Goal: Transaction & Acquisition: Purchase product/service

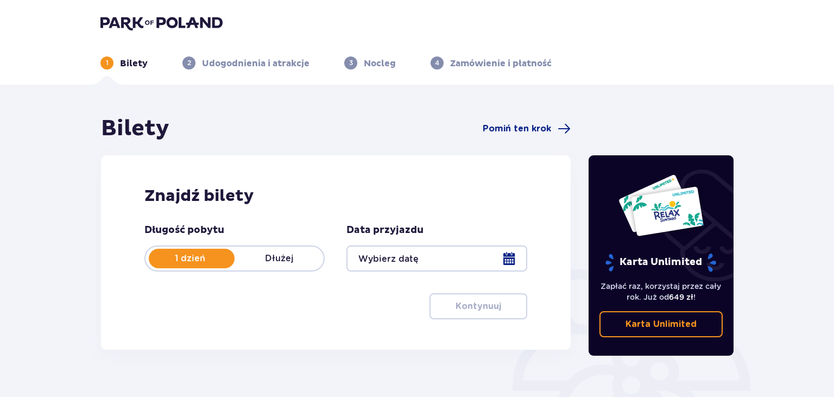
click at [501, 261] on div at bounding box center [436, 258] width 180 height 26
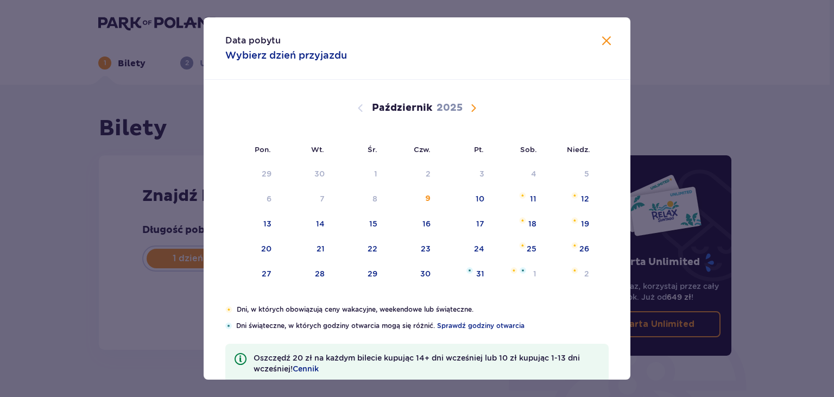
click at [477, 106] on span "Następny miesiąc" at bounding box center [473, 108] width 13 height 13
click at [479, 273] on div "28" at bounding box center [478, 273] width 10 height 11
type input "[DATE]"
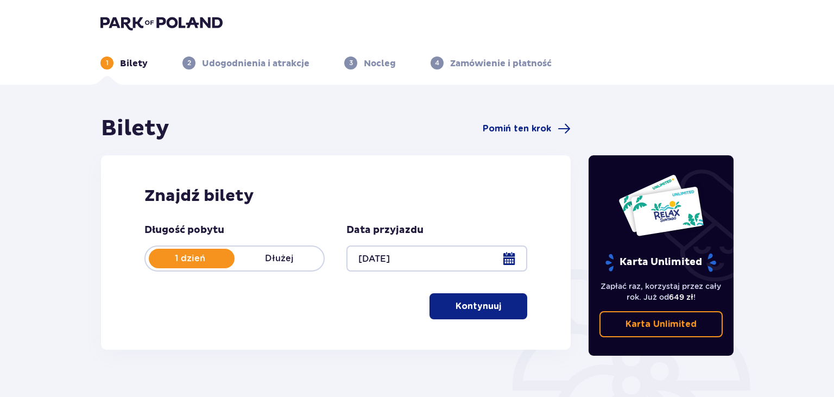
click at [468, 309] on p "Kontynuuj" at bounding box center [478, 306] width 46 height 12
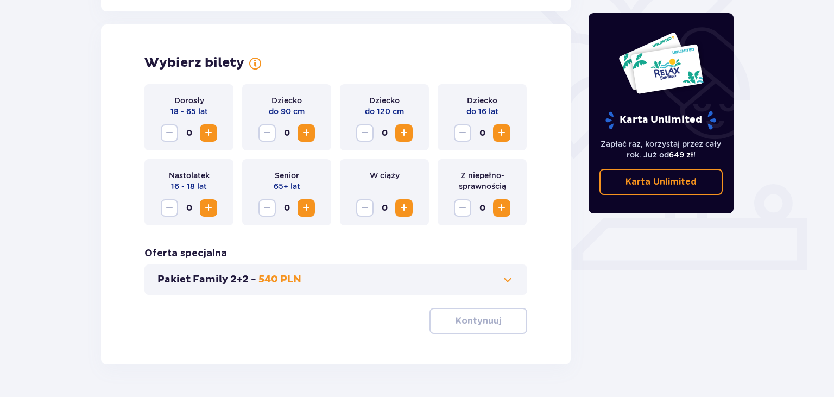
scroll to position [302, 0]
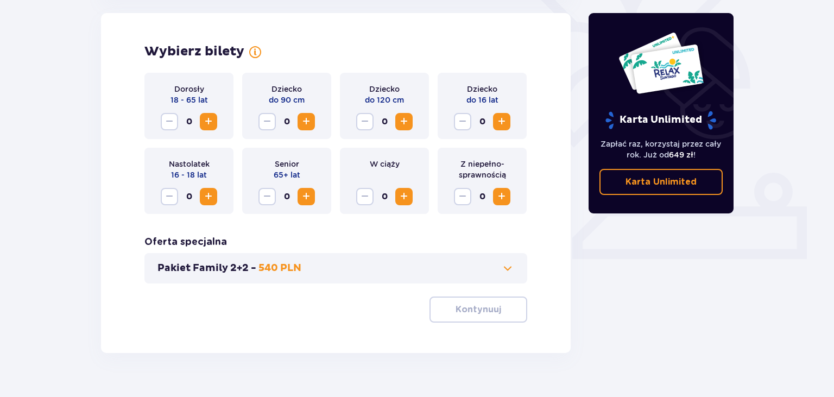
click at [210, 124] on span "Zwiększ" at bounding box center [208, 121] width 13 height 13
click at [475, 314] on p "Kontynuuj" at bounding box center [478, 309] width 46 height 12
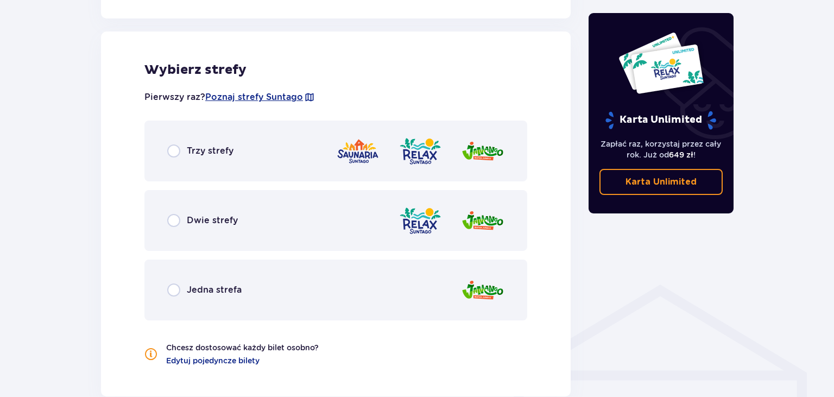
scroll to position [603, 0]
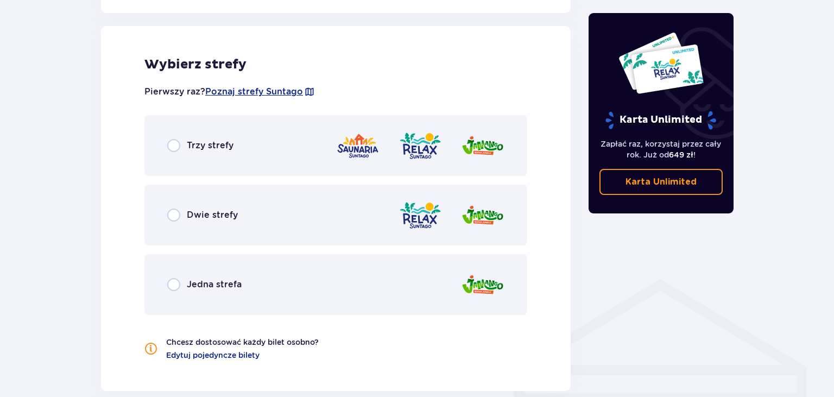
click at [177, 145] on input "radio" at bounding box center [173, 145] width 13 height 13
radio input "true"
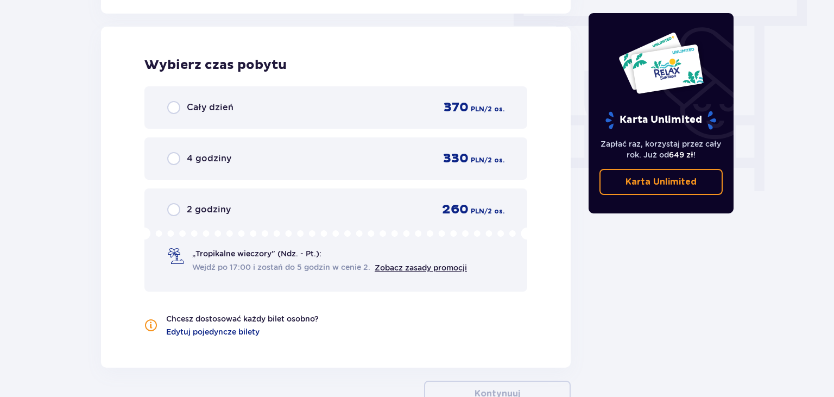
scroll to position [980, 0]
click at [176, 110] on input "radio" at bounding box center [173, 106] width 13 height 13
radio input "true"
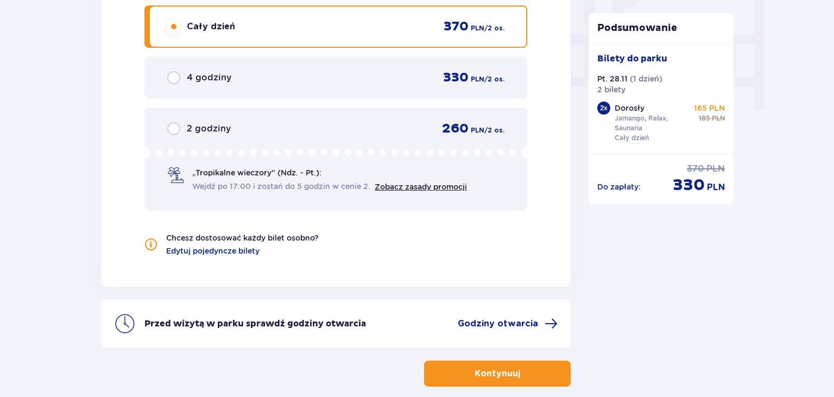
scroll to position [1073, 0]
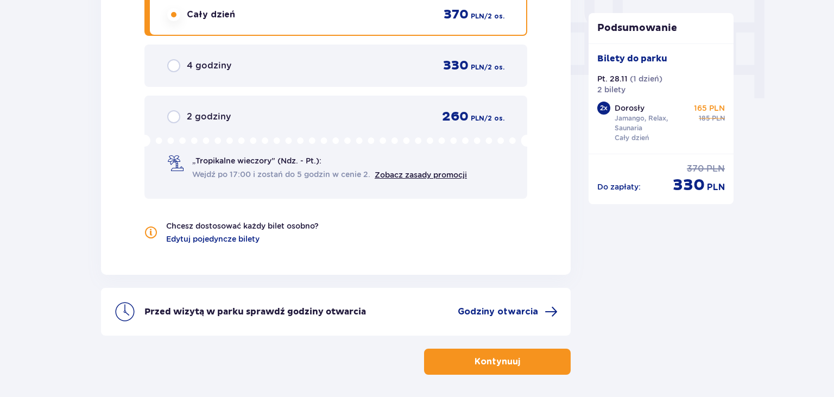
click at [492, 357] on p "Kontynuuj" at bounding box center [497, 362] width 46 height 12
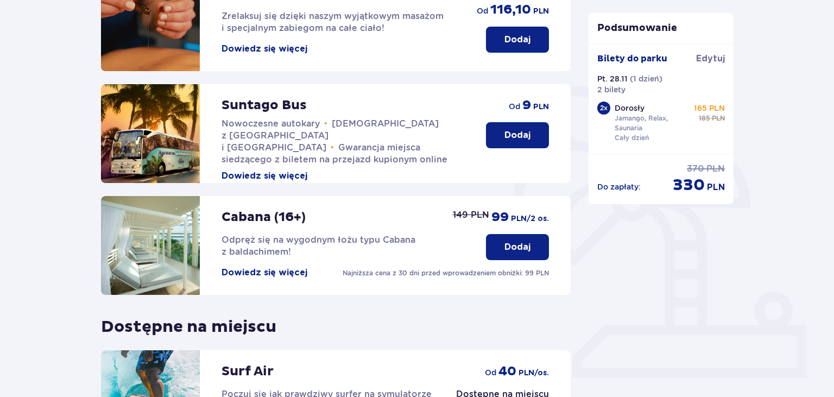
scroll to position [191, 0]
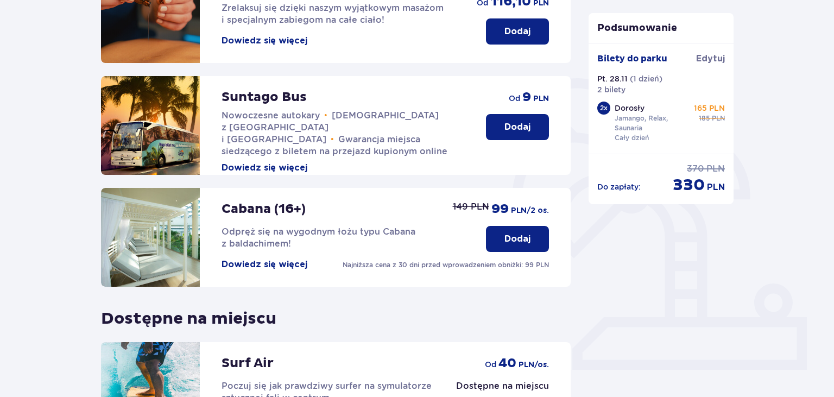
click at [283, 265] on button "Dowiedz się więcej" at bounding box center [264, 264] width 86 height 12
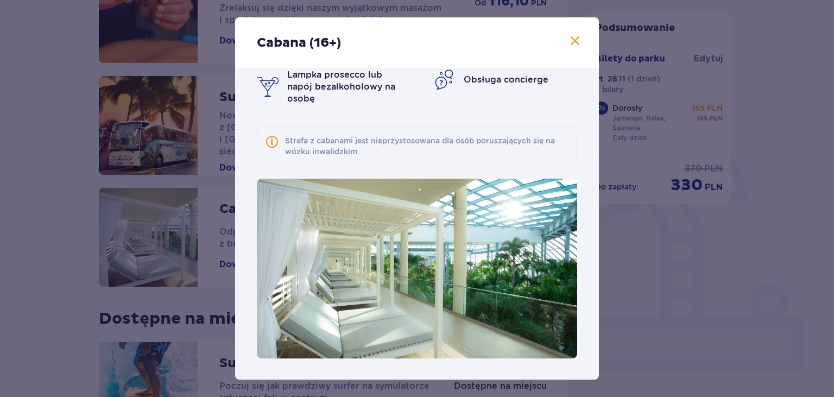
scroll to position [43, 0]
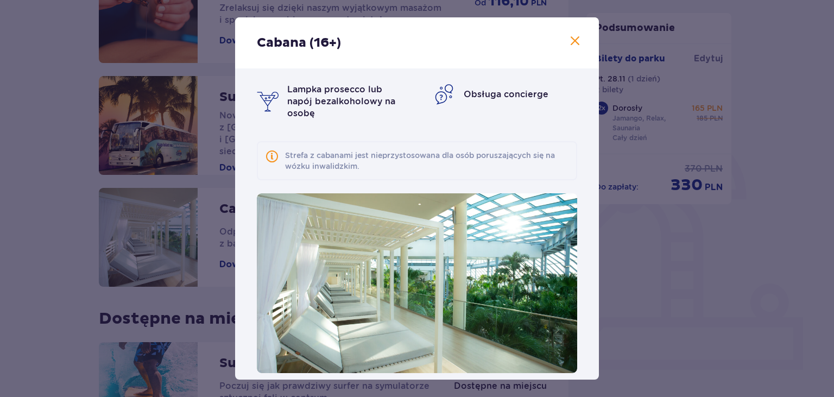
click at [577, 43] on span at bounding box center [574, 41] width 13 height 13
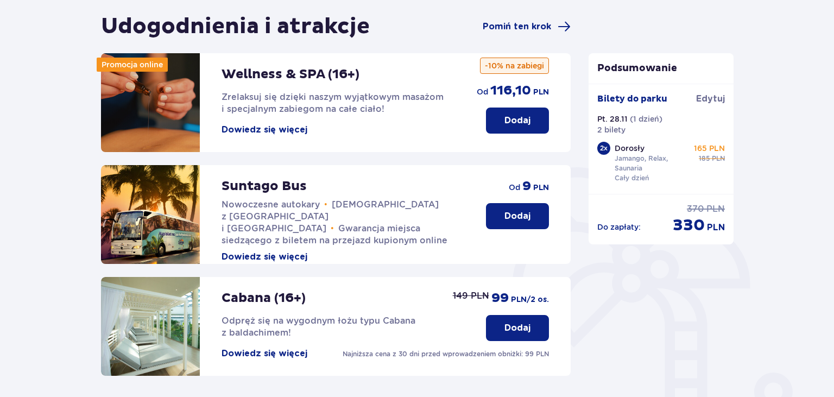
scroll to position [102, 0]
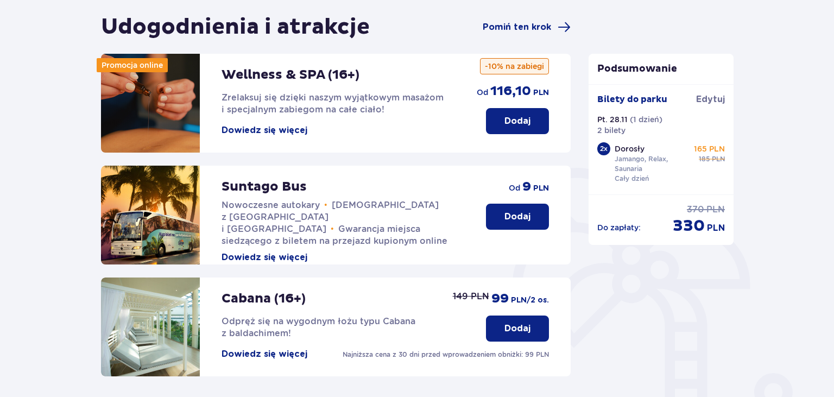
click at [273, 355] on button "Dowiedz się więcej" at bounding box center [264, 354] width 86 height 12
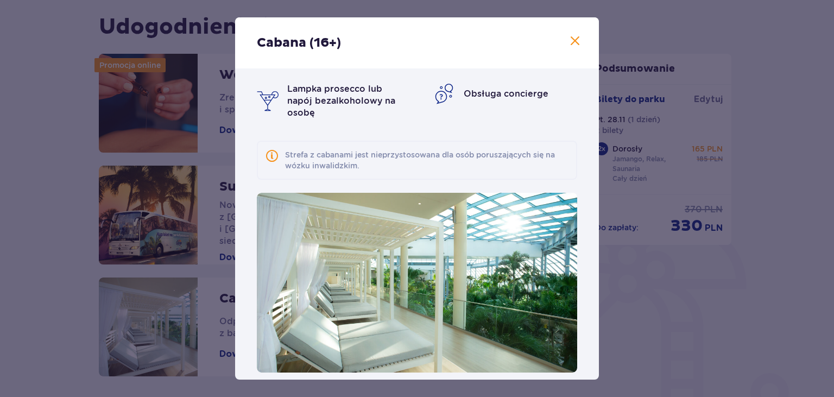
scroll to position [58, 0]
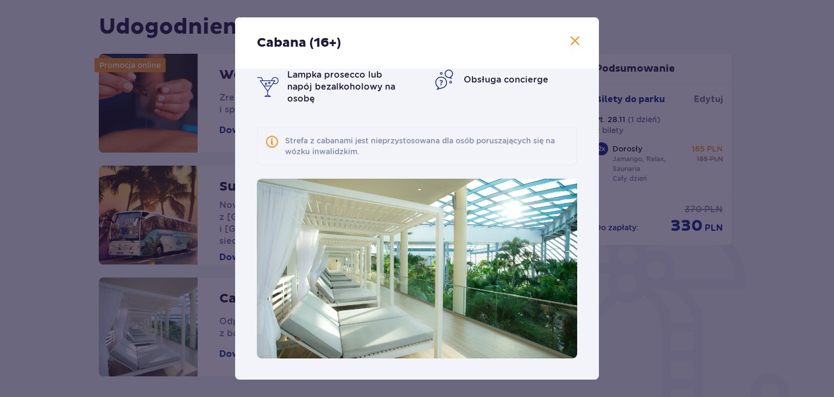
click at [576, 43] on span at bounding box center [574, 41] width 13 height 13
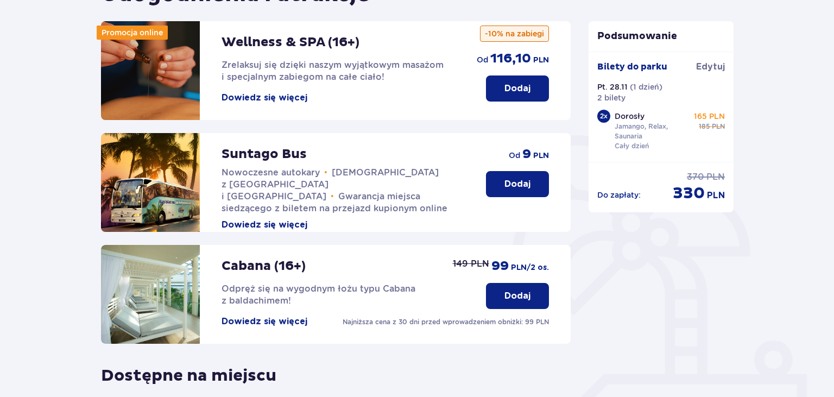
scroll to position [65, 0]
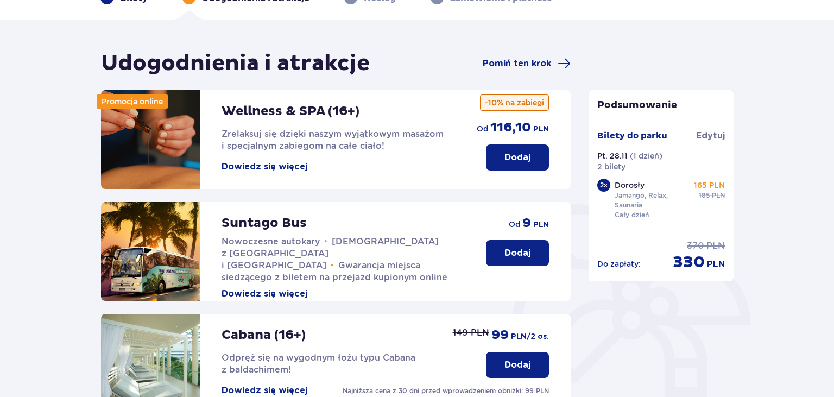
click at [255, 170] on button "Dowiedz się więcej" at bounding box center [264, 167] width 86 height 12
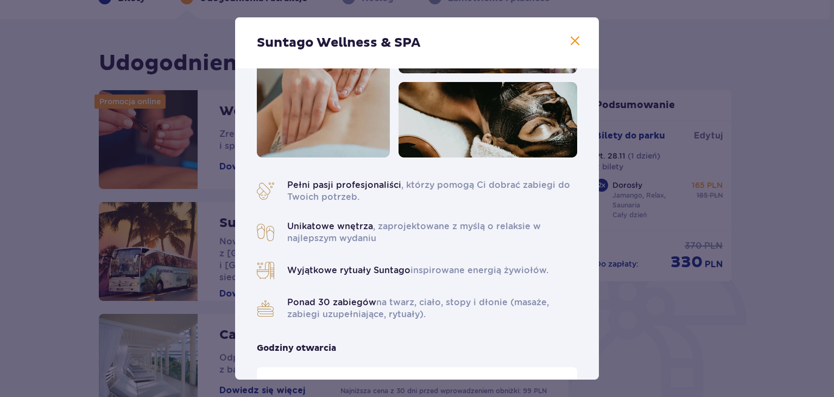
scroll to position [76, 0]
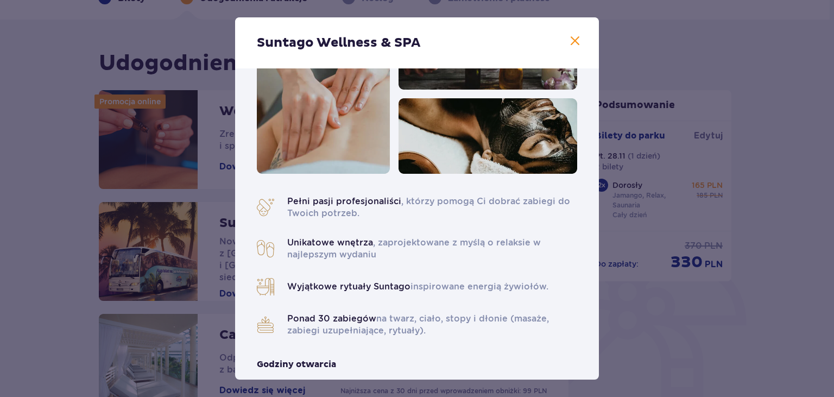
click at [575, 43] on span at bounding box center [574, 41] width 13 height 13
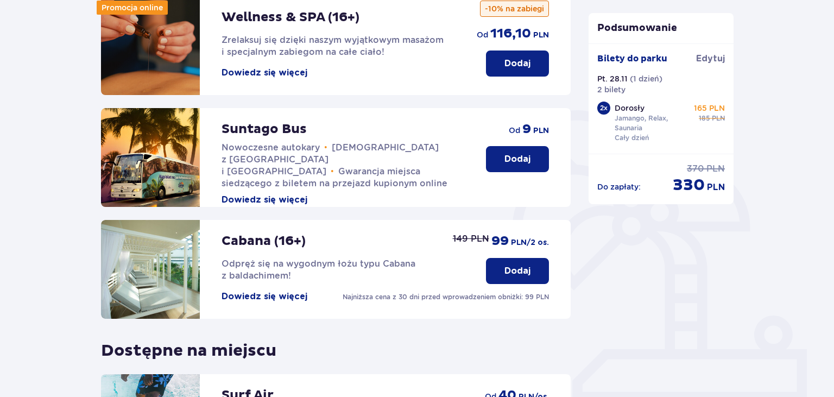
scroll to position [166, 0]
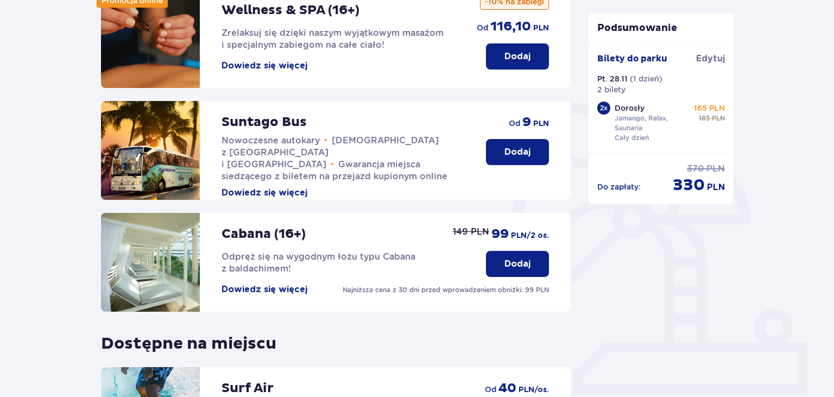
click at [532, 267] on button "Dodaj" at bounding box center [517, 264] width 63 height 26
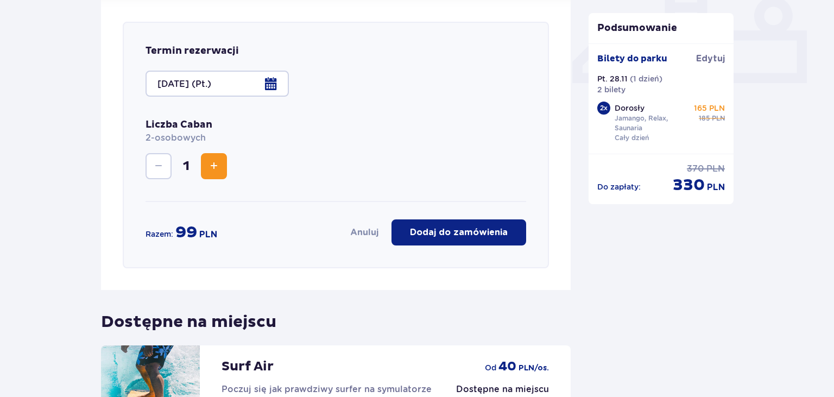
scroll to position [486, 0]
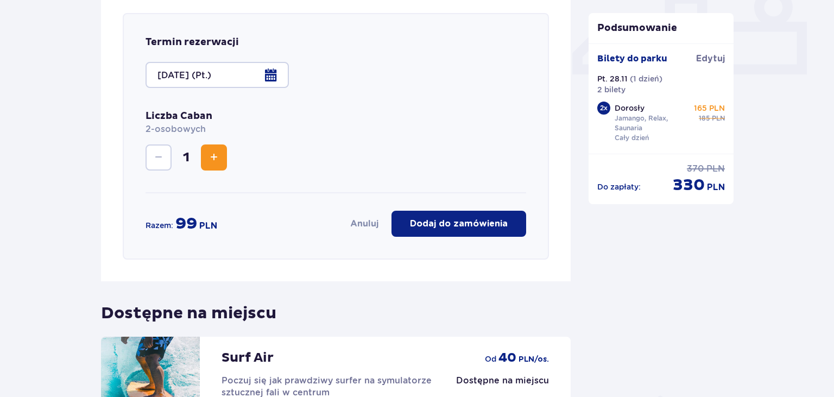
click at [452, 221] on p "Dodaj do zamówienia" at bounding box center [459, 224] width 98 height 12
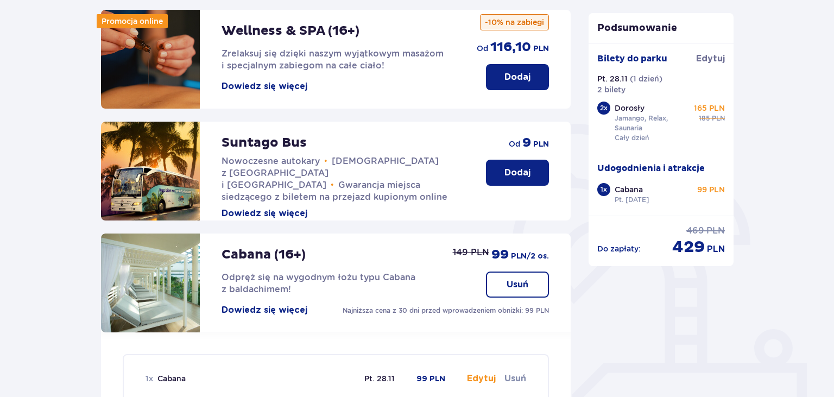
scroll to position [117, 0]
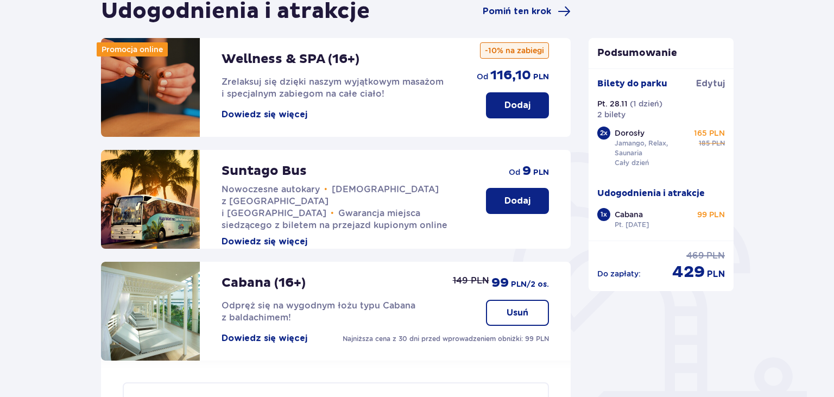
click at [271, 236] on button "Dowiedz się więcej" at bounding box center [264, 242] width 86 height 12
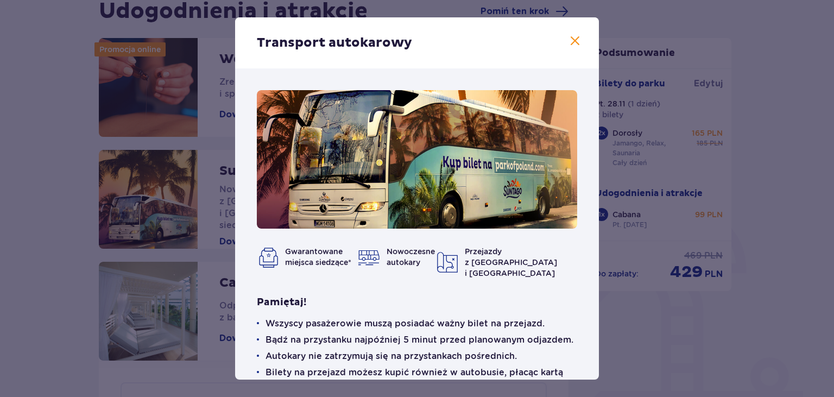
click at [577, 42] on span at bounding box center [574, 41] width 13 height 13
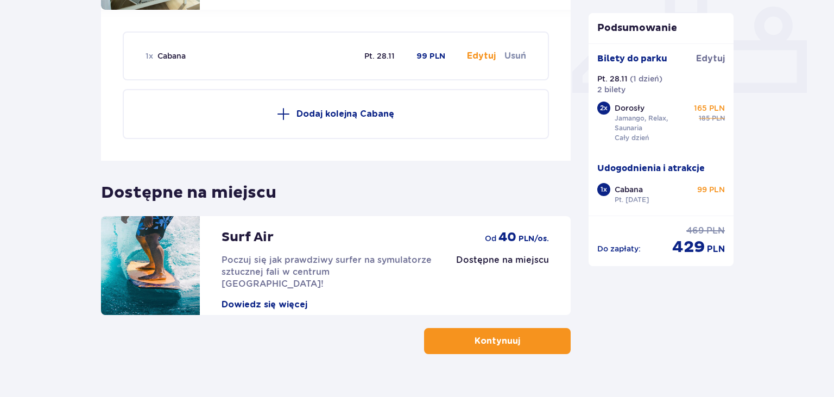
scroll to position [489, 0]
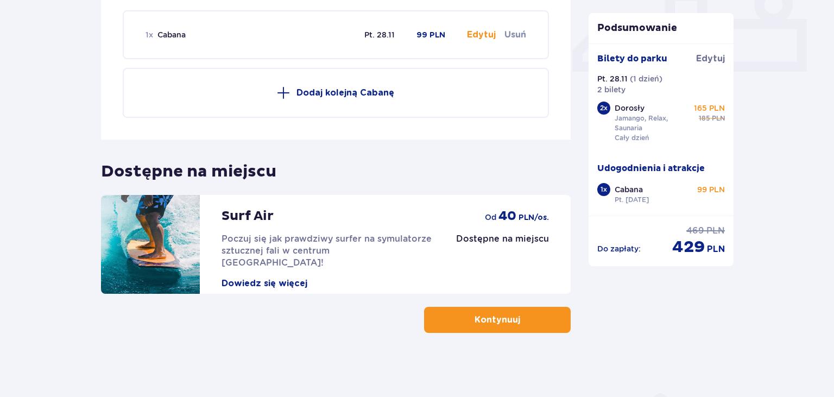
click at [509, 323] on p "Kontynuuj" at bounding box center [497, 320] width 46 height 12
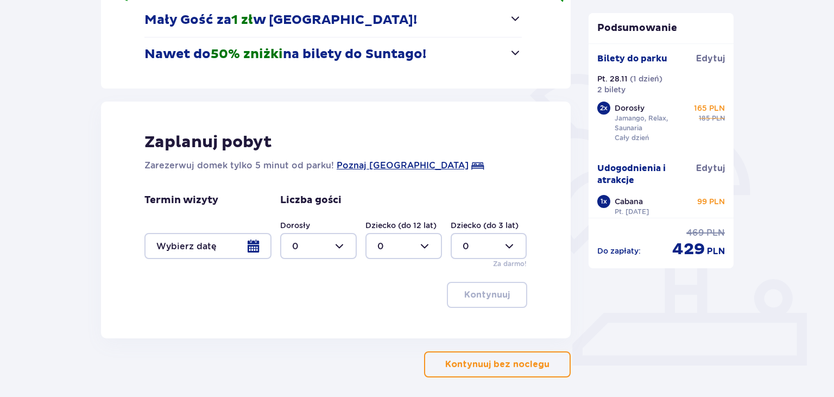
scroll to position [240, 0]
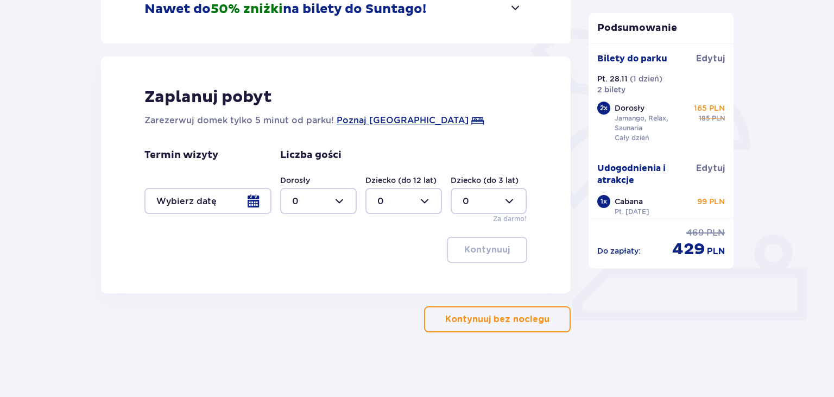
click at [482, 330] on button "Kontynuuj bez noclegu" at bounding box center [497, 319] width 147 height 26
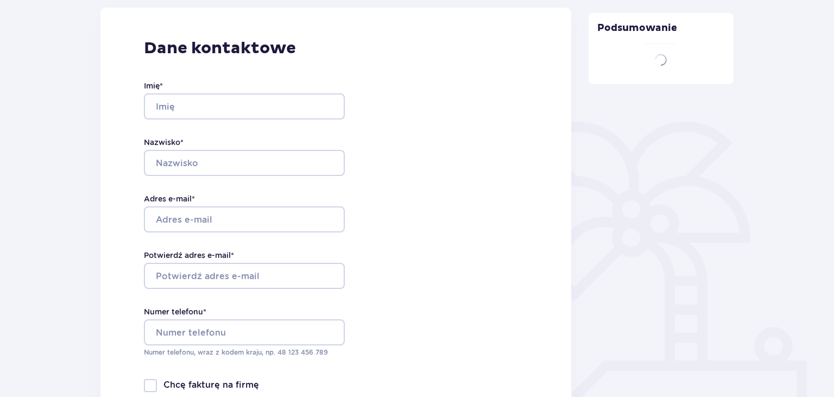
type input "[PERSON_NAME]"
type input "CZERWONKA"
type input "[PERSON_NAME][EMAIL_ADDRESS][DOMAIN_NAME]"
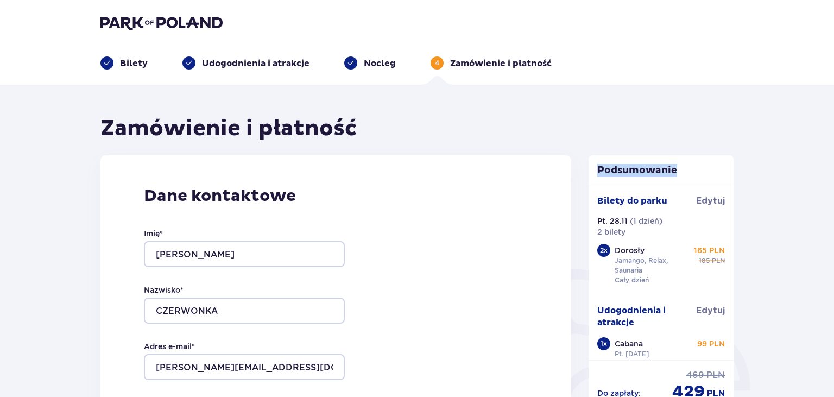
drag, startPoint x: 826, startPoint y: 54, endPoint x: 833, endPoint y: 94, distance: 40.7
click at [833, 94] on html "Bilety Udogodnienia i atrakcje [PERSON_NAME] 4 Zamówienie i płatność Zamówienie…" at bounding box center [417, 198] width 834 height 397
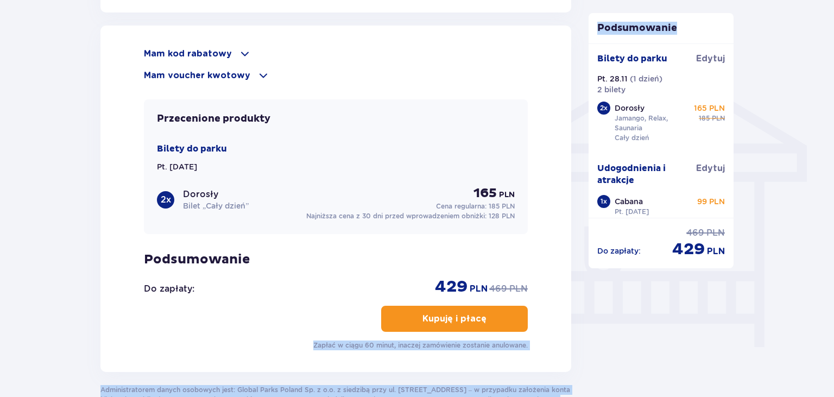
scroll to position [916, 0]
